Goal: Navigation & Orientation: Find specific page/section

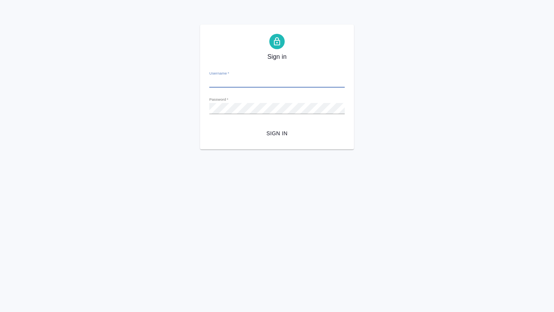
type input "a.borzova@awatera.com"
click at [267, 131] on span "Sign in" at bounding box center [276, 134] width 123 height 10
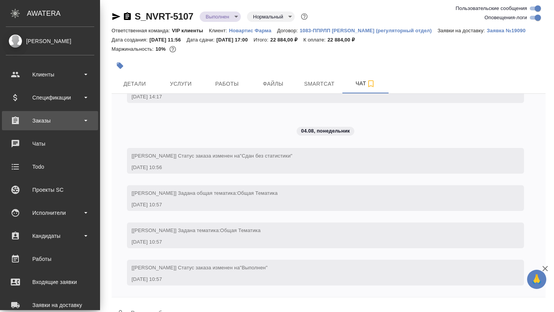
scroll to position [2188, 0]
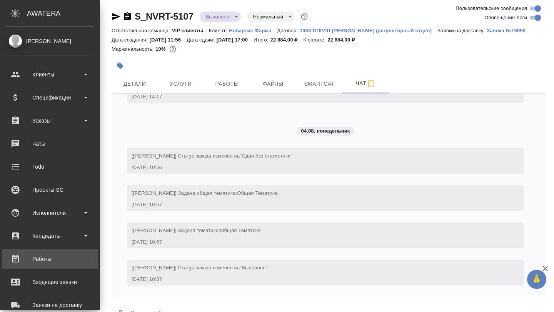
click at [61, 258] on div "Работы" at bounding box center [50, 259] width 88 height 12
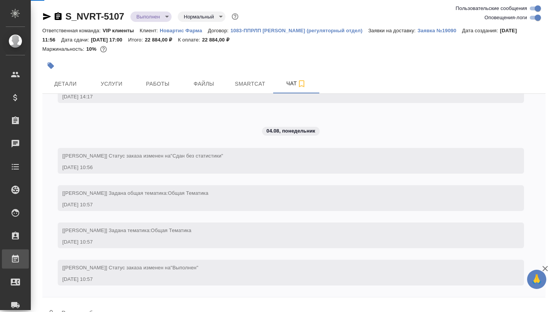
scroll to position [2165, 0]
